Goal: Task Accomplishment & Management: Manage account settings

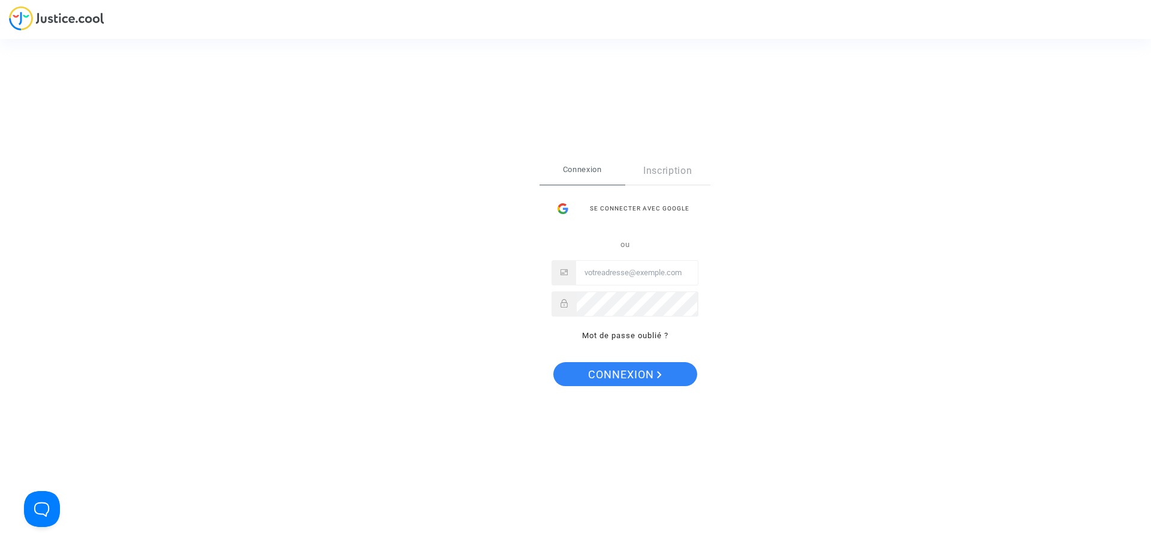
click at [865, 258] on div "Se connecter Connexion Inscription Se connecter avec Google ou Mot de passe oub…" at bounding box center [575, 275] width 1151 height 551
click at [617, 273] on input "Email" at bounding box center [637, 273] width 122 height 24
type input "imitxelena@reclamapormi.com"
click at [553, 362] on button "Connexion" at bounding box center [625, 374] width 144 height 24
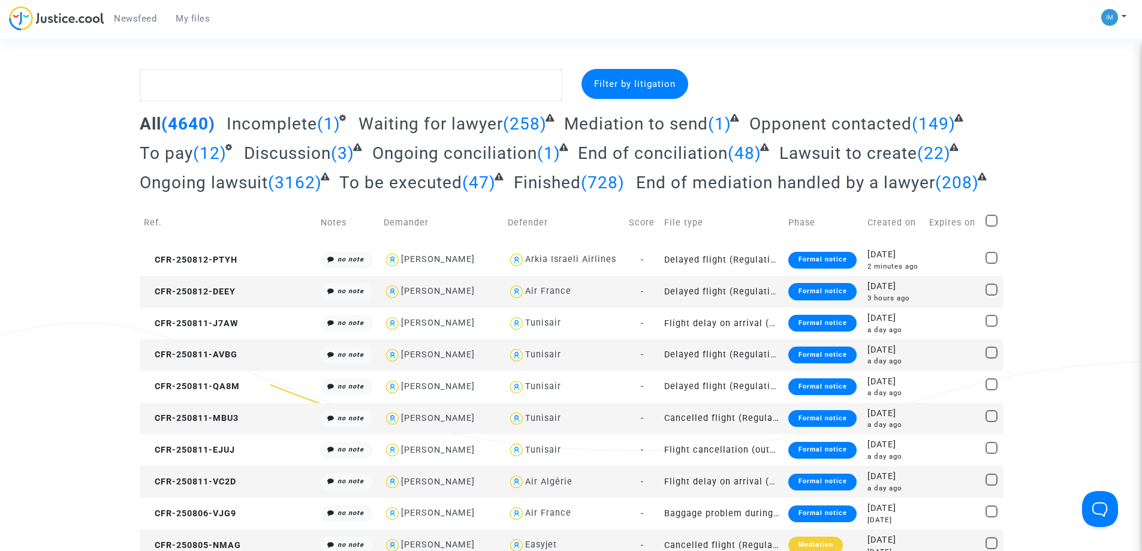
click at [425, 181] on span "To be executed" at bounding box center [400, 183] width 123 height 20
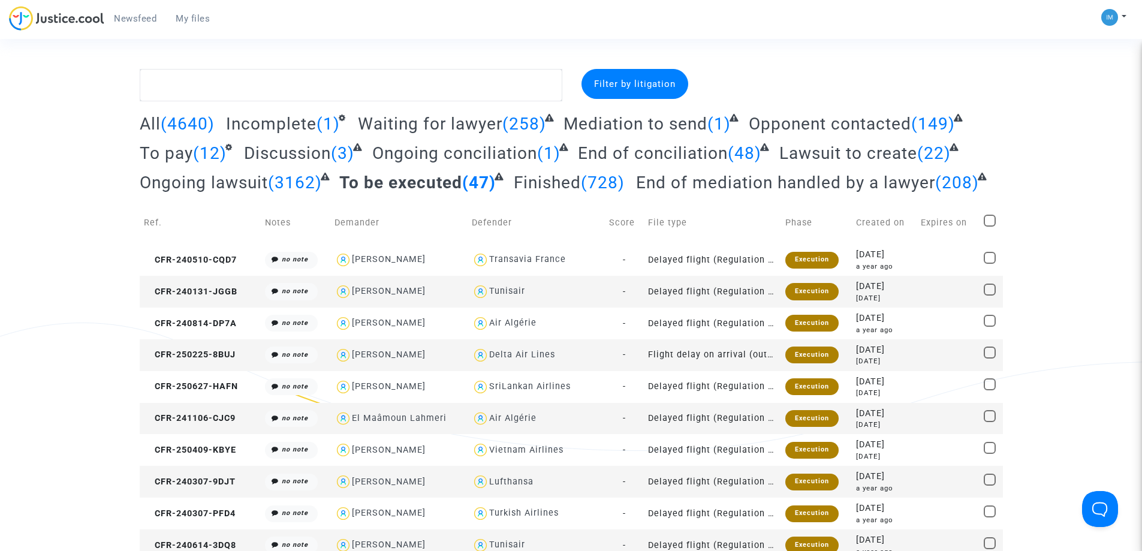
click at [183, 152] on span "To pay" at bounding box center [166, 153] width 53 height 20
